Goal: Transaction & Acquisition: Subscribe to service/newsletter

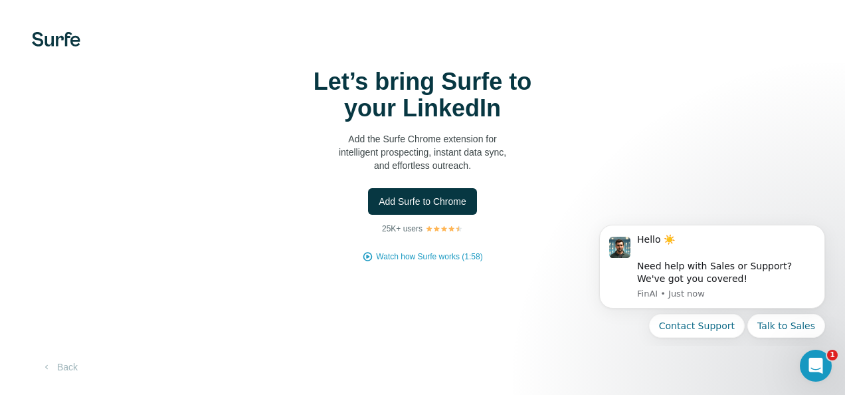
drag, startPoint x: 443, startPoint y: 207, endPoint x: 455, endPoint y: 215, distance: 13.8
click at [455, 215] on div "Let’s bring Surfe to your LinkedIn Add the Surfe Chrome extension for intellige…" at bounding box center [423, 165] width 792 height 194
click at [447, 210] on button "Add Surfe to Chrome" at bounding box center [422, 201] width 109 height 27
click at [452, 207] on span "Add Surfe to Chrome" at bounding box center [423, 201] width 88 height 13
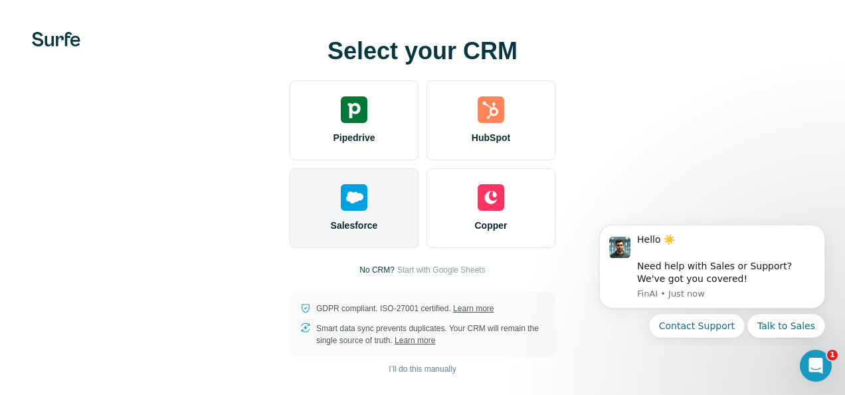
click at [379, 192] on div "Salesforce" at bounding box center [354, 208] width 129 height 80
click at [352, 185] on img at bounding box center [354, 197] width 27 height 27
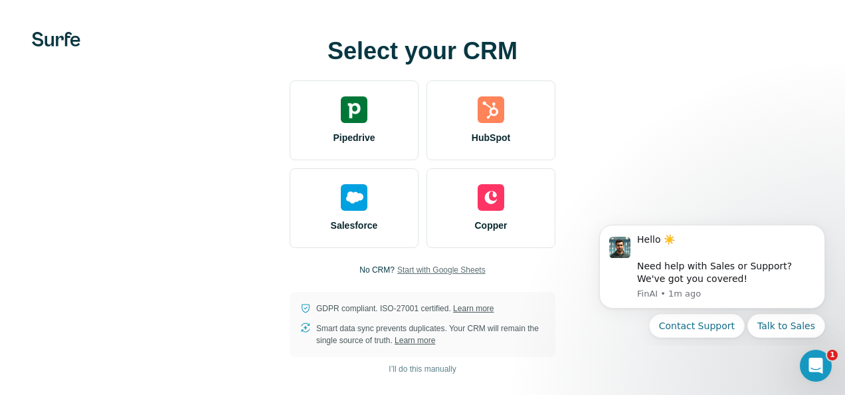
click at [470, 269] on span "Start with Google Sheets" at bounding box center [441, 270] width 88 height 12
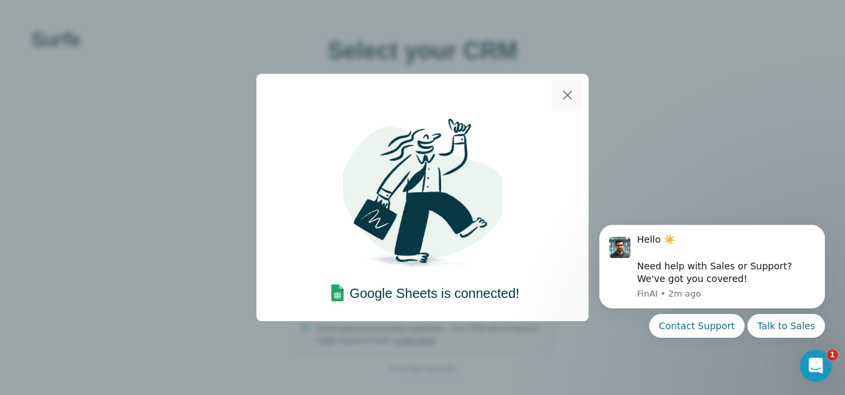
click at [568, 98] on icon "button" at bounding box center [568, 95] width 16 height 16
